Goal: Task Accomplishment & Management: Manage account settings

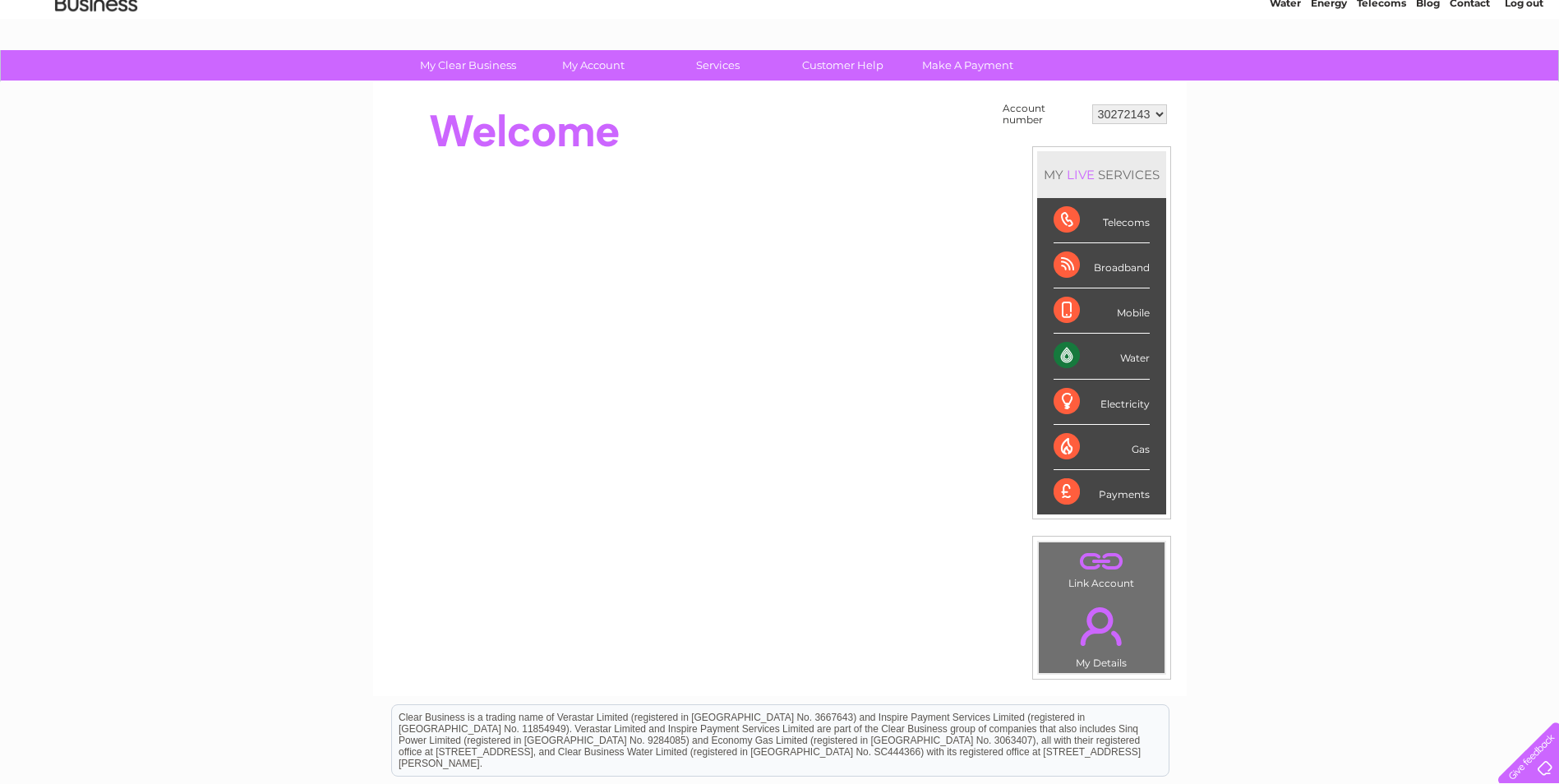
scroll to position [32, 0]
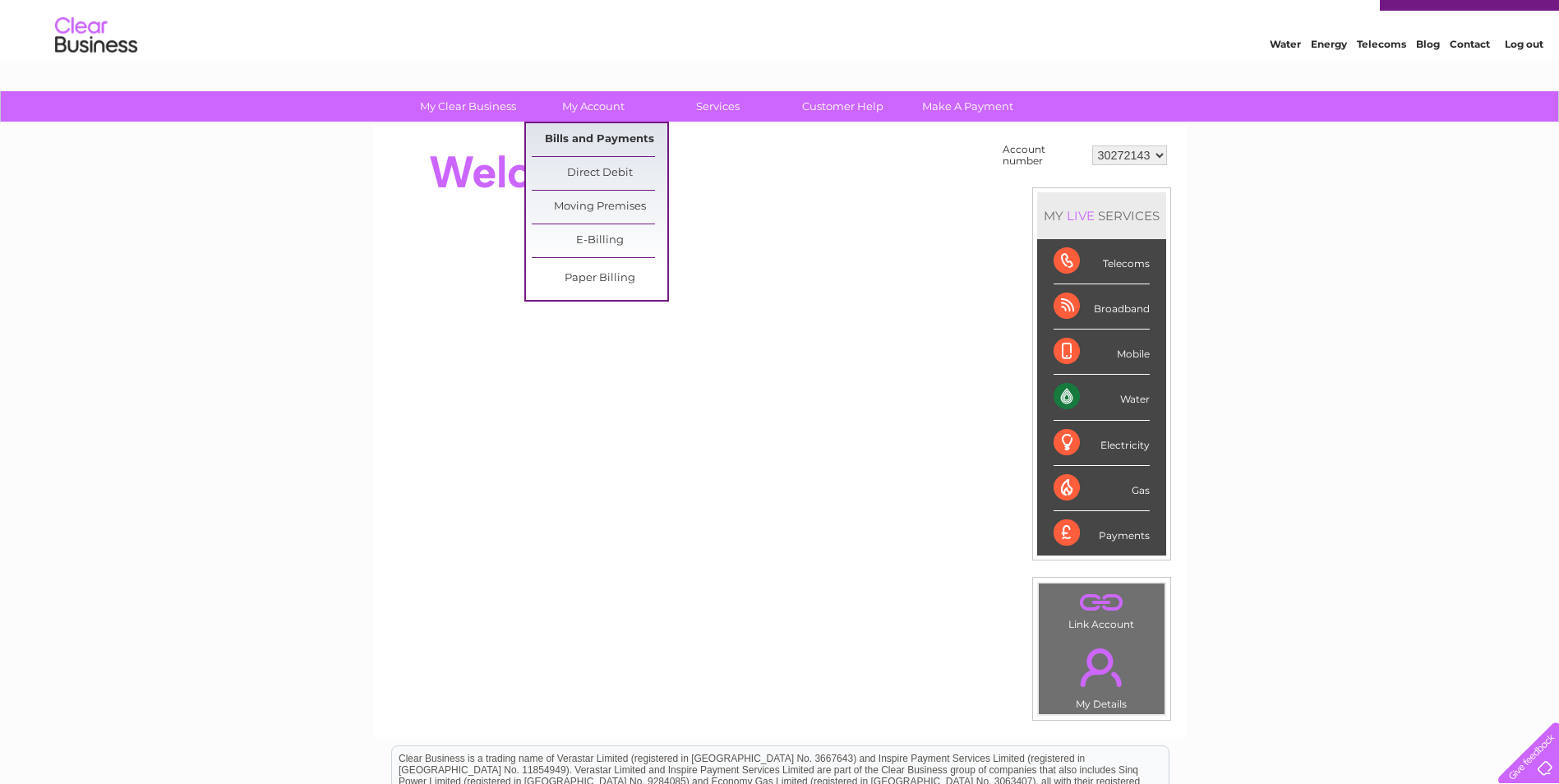
click at [593, 136] on link "Bills and Payments" at bounding box center [600, 139] width 136 height 33
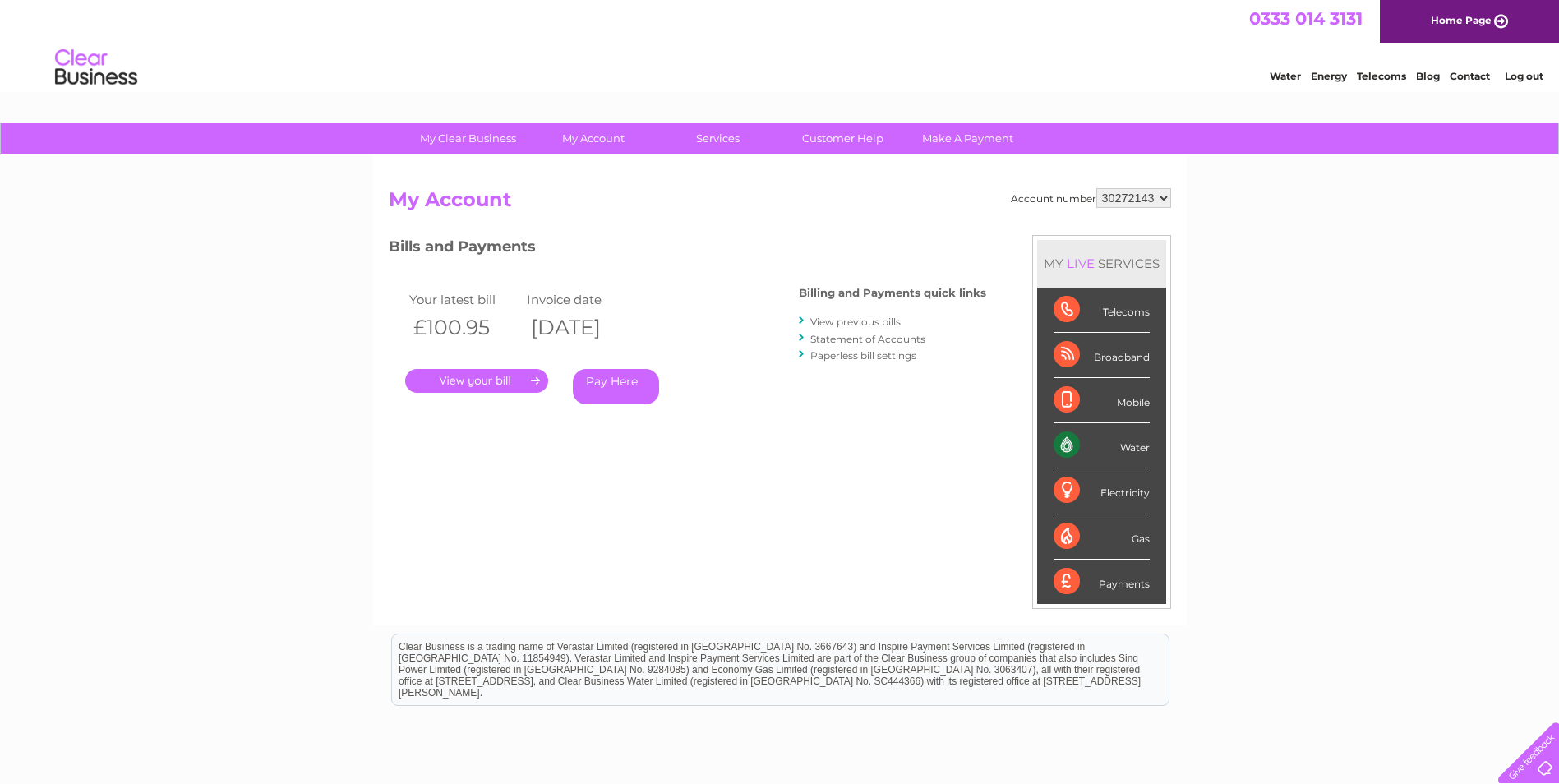
click at [471, 377] on link "." at bounding box center [476, 380] width 143 height 24
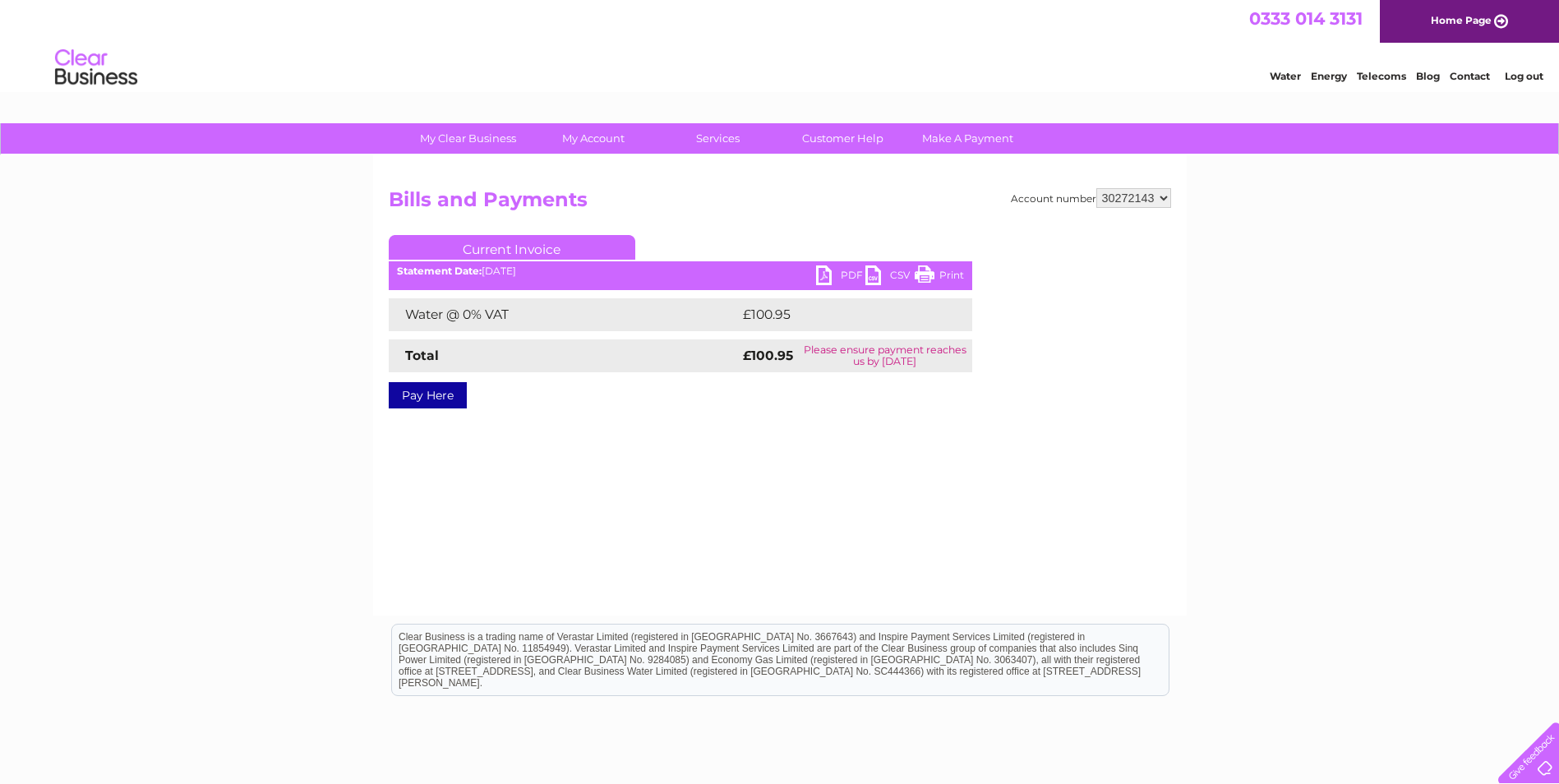
click at [817, 269] on link "PDF" at bounding box center [841, 277] width 50 height 24
click at [1518, 72] on link "Log out" at bounding box center [1523, 76] width 38 height 12
